Goal: Use online tool/utility: Utilize a website feature to perform a specific function

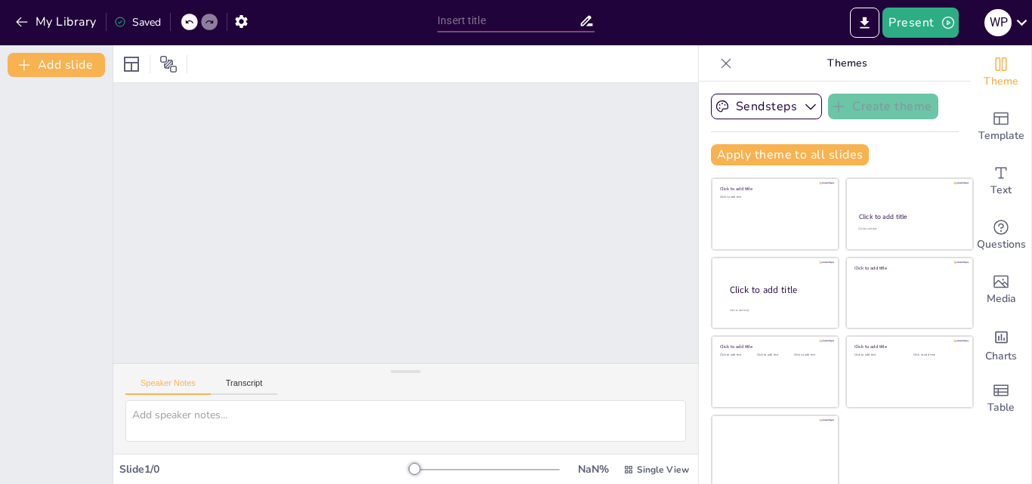
click at [406, 215] on div at bounding box center [405, 223] width 585 height 280
click at [254, 383] on button "Transcript" at bounding box center [244, 386] width 67 height 17
click at [184, 382] on button "Speaker Notes" at bounding box center [167, 386] width 85 height 17
click at [242, 385] on button "Transcript" at bounding box center [244, 386] width 67 height 17
click at [575, 394] on button "Google US English (en-US)" at bounding box center [573, 385] width 151 height 24
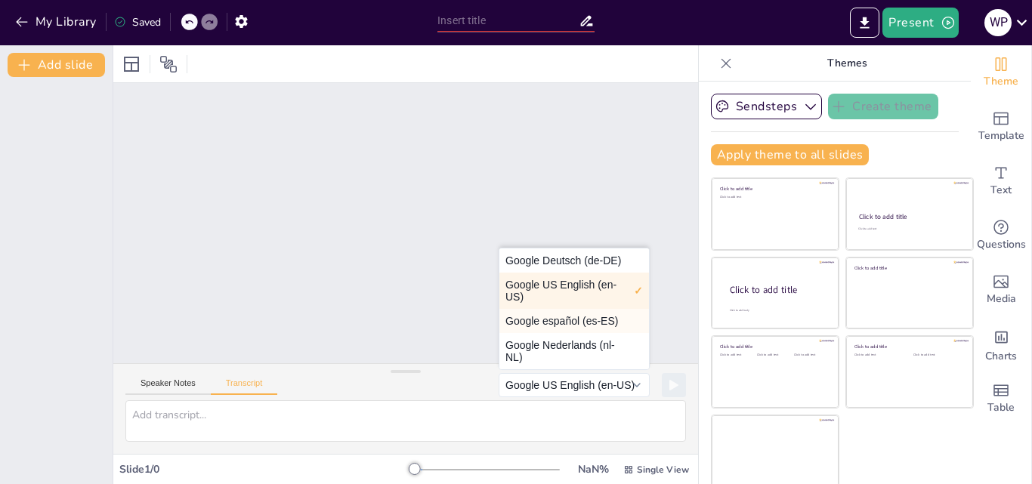
click at [569, 322] on button "Google español (es-ES)" at bounding box center [574, 321] width 150 height 24
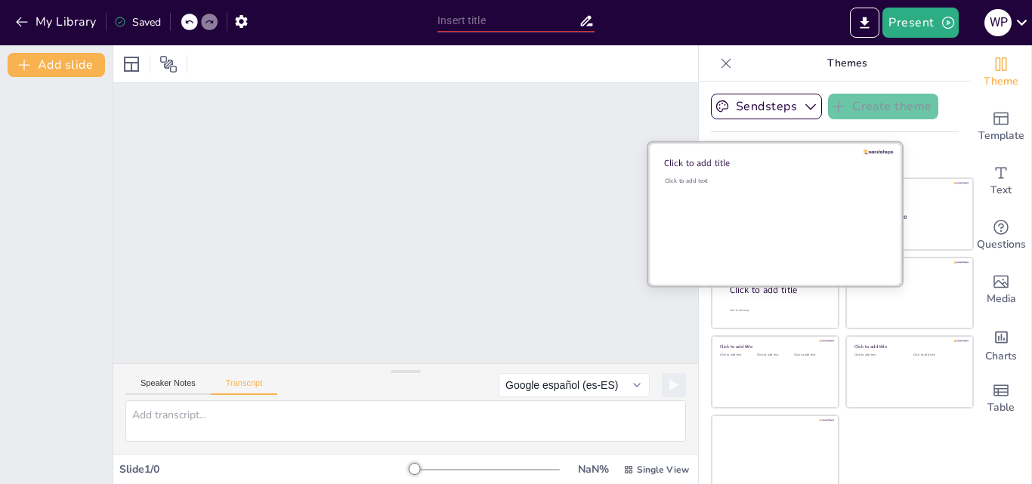
scroll to position [3, 0]
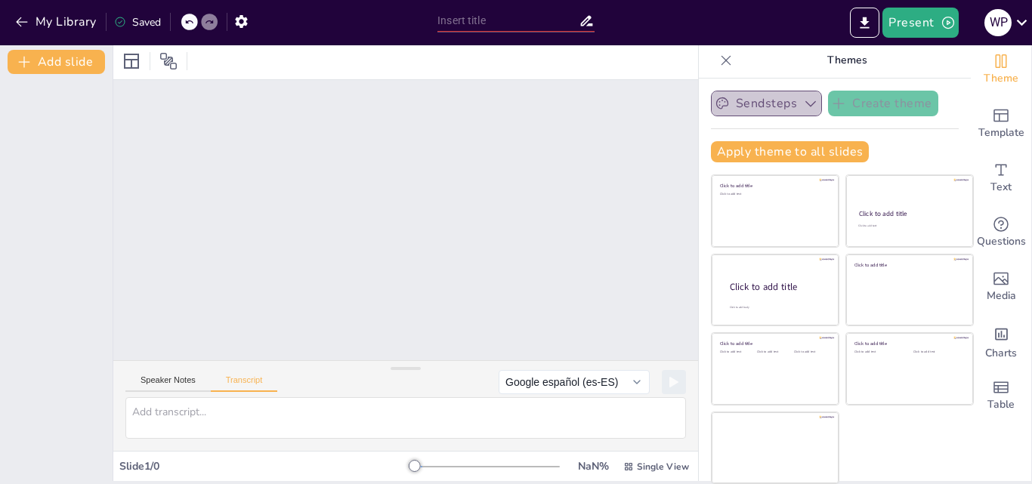
click at [776, 105] on button "Sendsteps" at bounding box center [766, 104] width 111 height 26
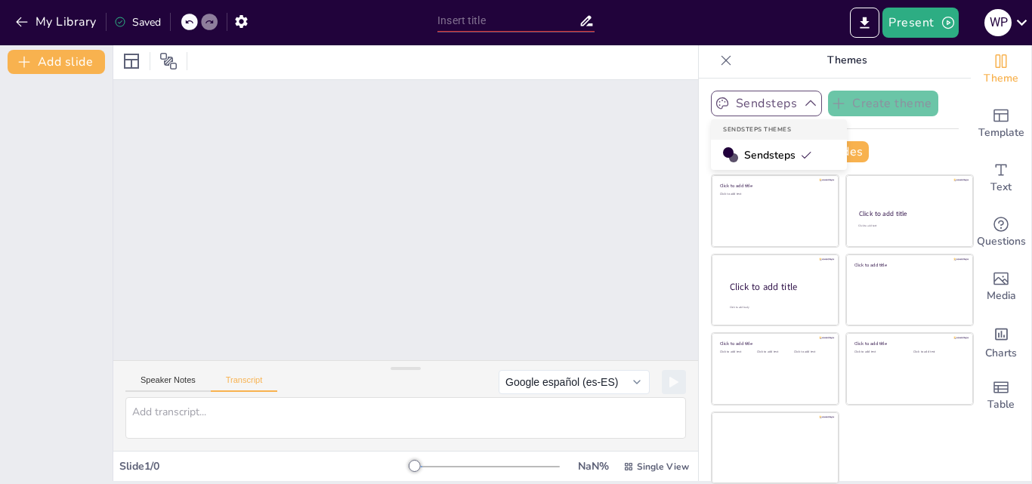
click at [776, 105] on button "Sendsteps" at bounding box center [766, 104] width 111 height 26
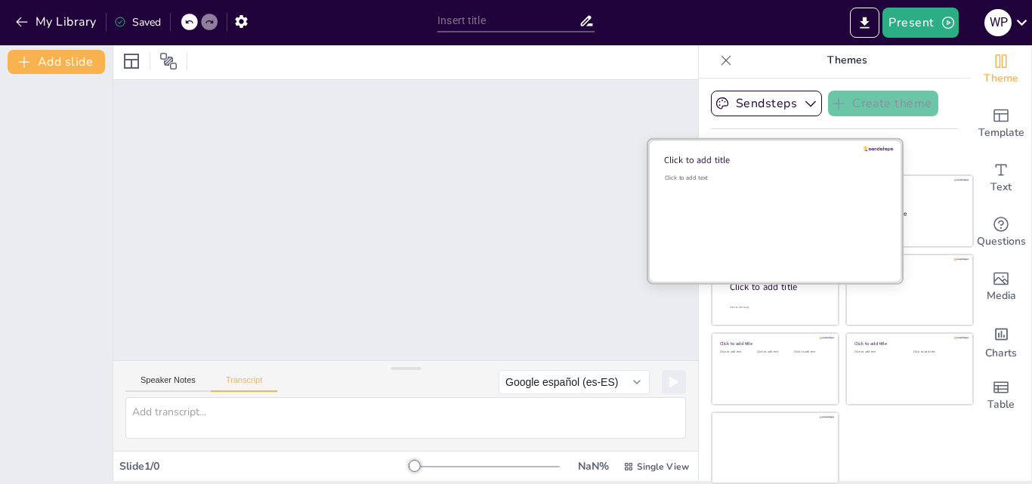
click at [790, 211] on div "Click to add text" at bounding box center [773, 221] width 216 height 94
drag, startPoint x: 742, startPoint y: 218, endPoint x: 728, endPoint y: 230, distance: 18.7
click at [728, 230] on div "Click to add text" at bounding box center [773, 221] width 216 height 94
click at [665, 155] on div "Click to add title" at bounding box center [772, 160] width 216 height 12
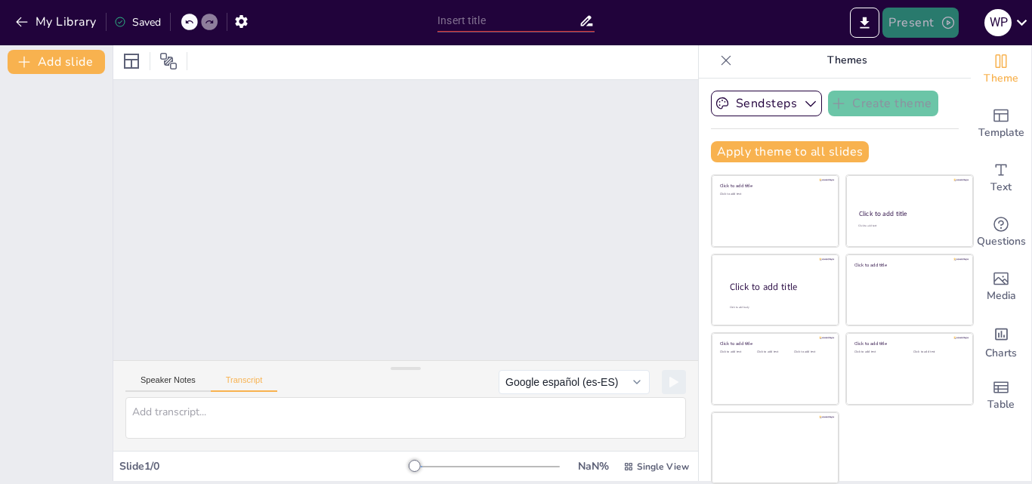
click at [900, 25] on button "Present" at bounding box center [920, 23] width 76 height 30
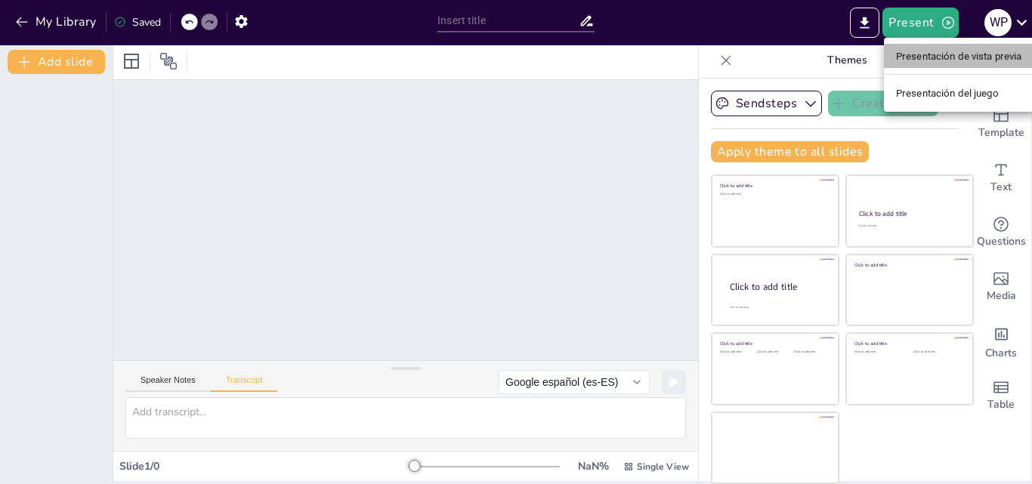
click at [932, 61] on font "Presentación de vista previa" at bounding box center [959, 56] width 126 height 11
